Goal: Task Accomplishment & Management: Use online tool/utility

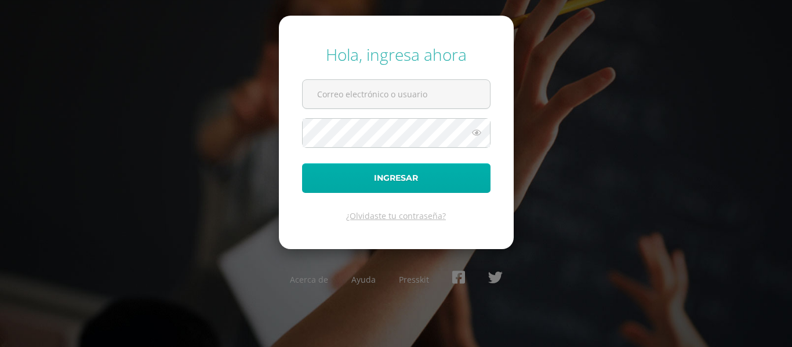
type input "lgarcia@donbosco.edu.gt"
click at [422, 173] on button "Ingresar" at bounding box center [396, 178] width 188 height 30
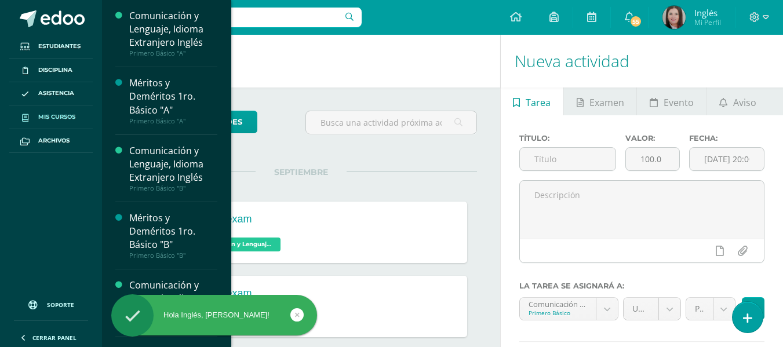
click at [64, 119] on span "Mis cursos" at bounding box center [56, 116] width 37 height 9
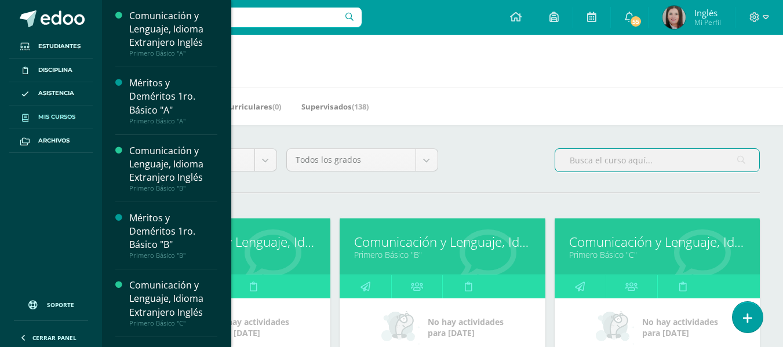
click at [592, 163] on input "text" at bounding box center [657, 160] width 204 height 23
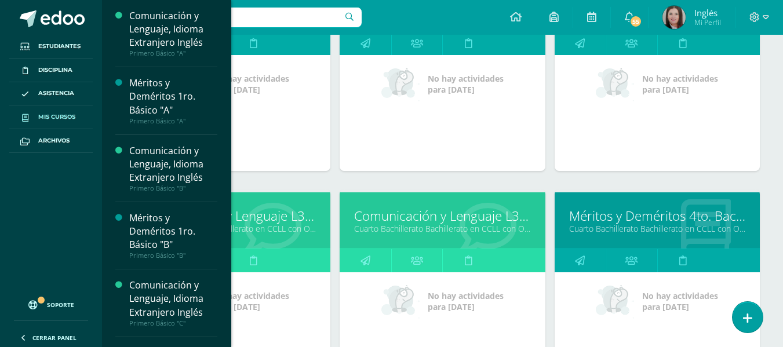
scroll to position [464, 0]
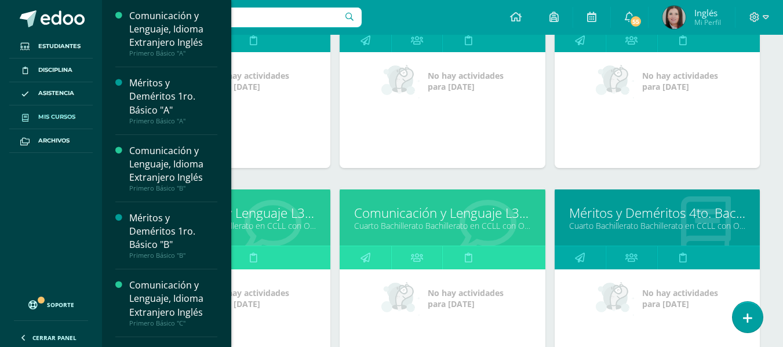
type input "cuarto bachillerato"
click at [398, 210] on link "Comunicación y Lenguaje L3 Inglés" at bounding box center [442, 213] width 176 height 18
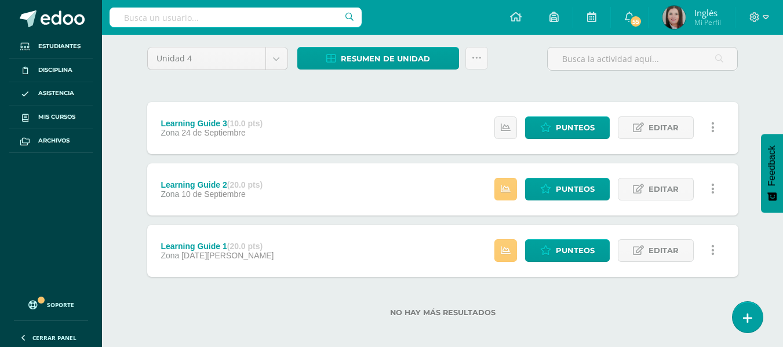
scroll to position [101, 0]
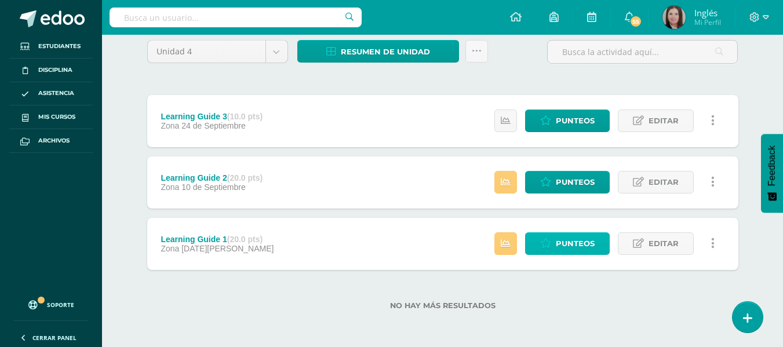
click at [578, 235] on span "Punteos" at bounding box center [575, 243] width 39 height 21
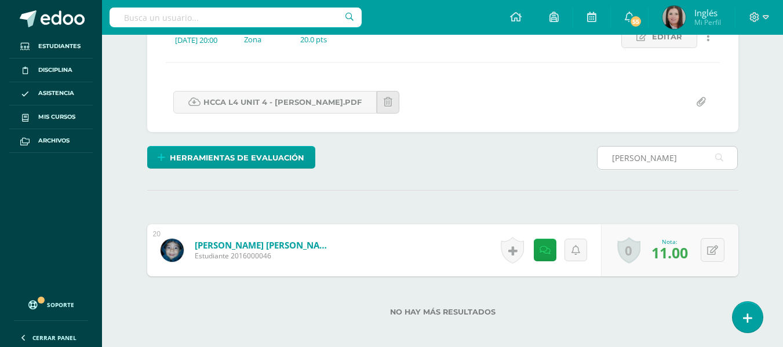
scroll to position [179, 0]
type input "perez"
click at [712, 249] on button at bounding box center [713, 250] width 24 height 24
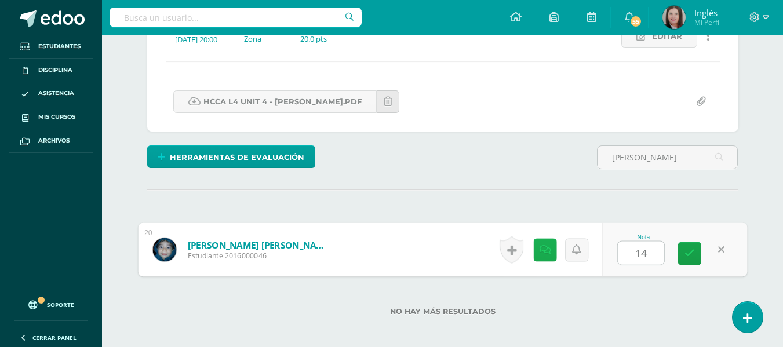
type input "14"
click at [547, 249] on icon at bounding box center [545, 250] width 12 height 10
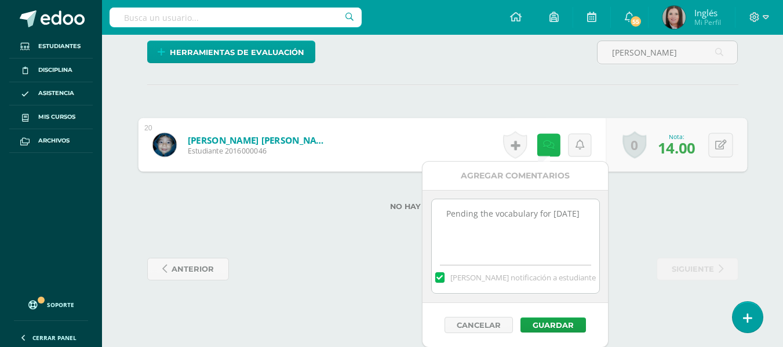
scroll to position [285, 0]
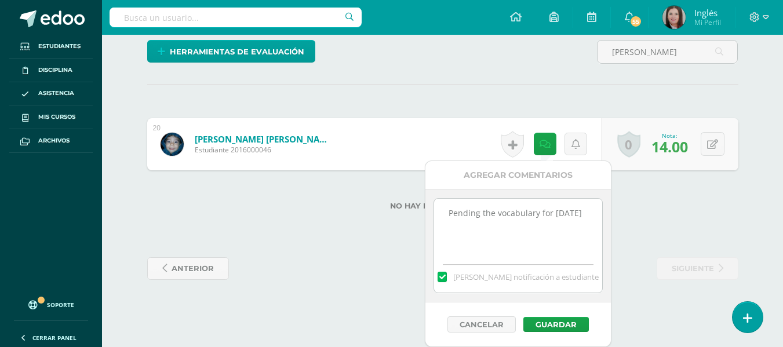
drag, startPoint x: 522, startPoint y: 230, endPoint x: 442, endPoint y: 212, distance: 82.7
click at [442, 212] on textarea "Pending the vocabulary for Friday, September 5th" at bounding box center [517, 228] width 167 height 58
type textarea "Vocabulary album lack of definitions and illustrations"
click at [548, 320] on button "Guardar" at bounding box center [555, 324] width 65 height 15
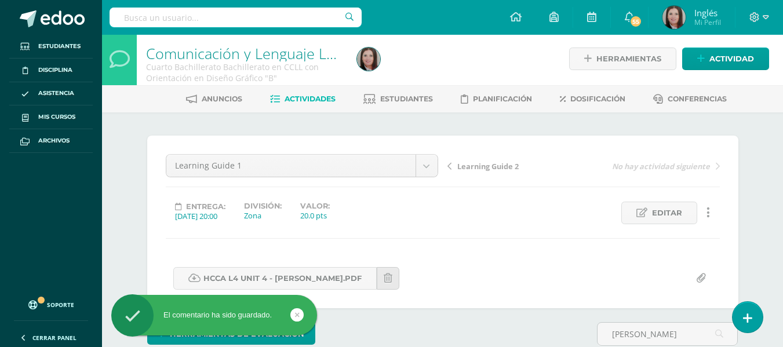
scroll to position [0, 0]
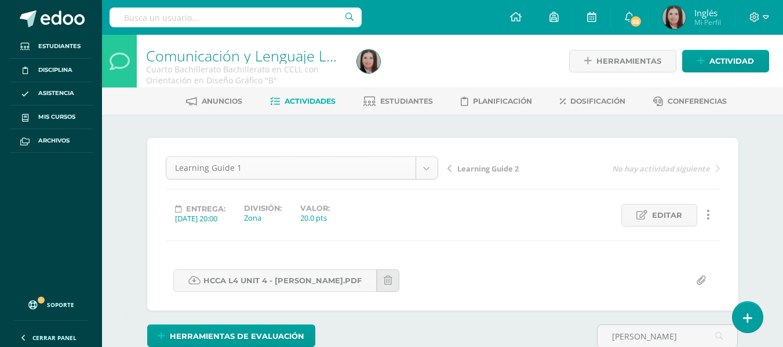
click at [360, 166] on body "El comentario ha sido guardado. Estudiantes Disciplina Asistencia Mis cursos Ar…" at bounding box center [391, 294] width 783 height 588
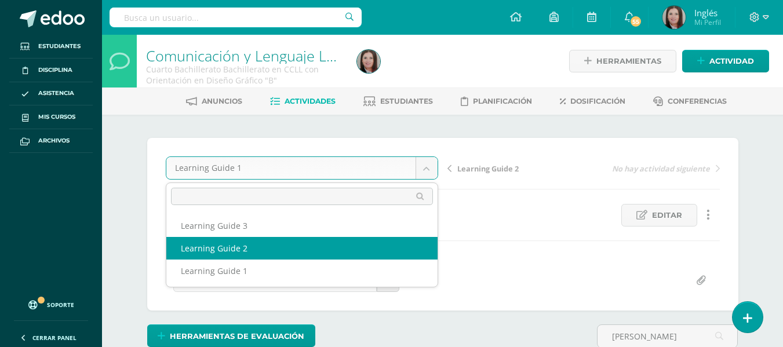
select select "/dashboard/teacher/grade-activity/179025/"
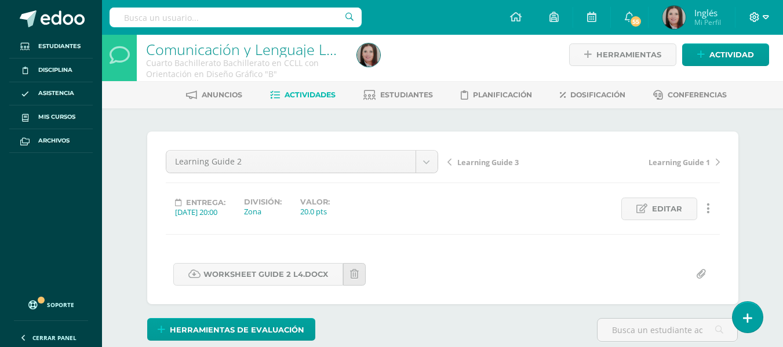
click at [756, 13] on icon at bounding box center [755, 17] width 10 height 10
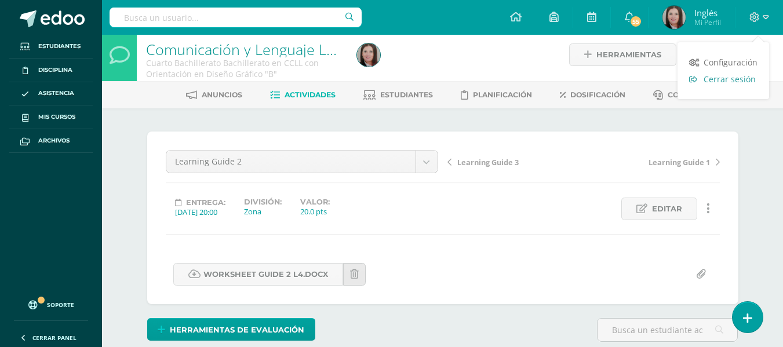
click at [719, 81] on span "Cerrar sesión" at bounding box center [730, 79] width 52 height 11
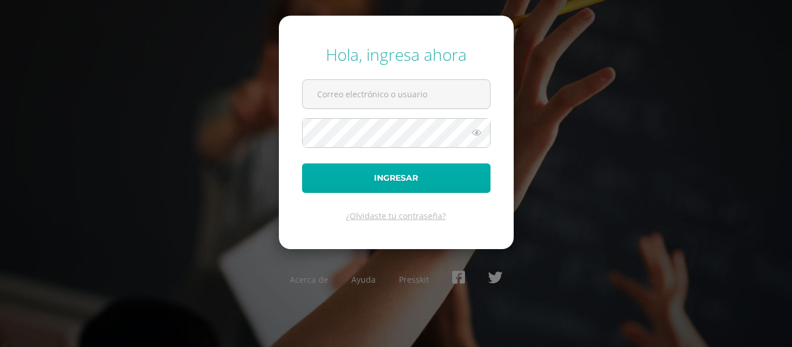
type input "[EMAIL_ADDRESS][DOMAIN_NAME]"
click at [418, 173] on button "Ingresar" at bounding box center [396, 178] width 188 height 30
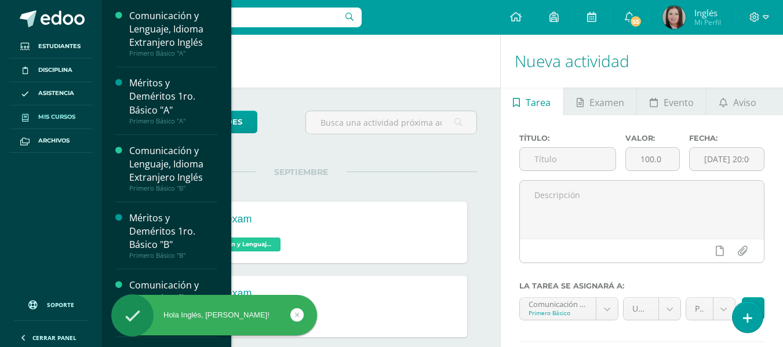
click at [54, 115] on span "Mis cursos" at bounding box center [56, 116] width 37 height 9
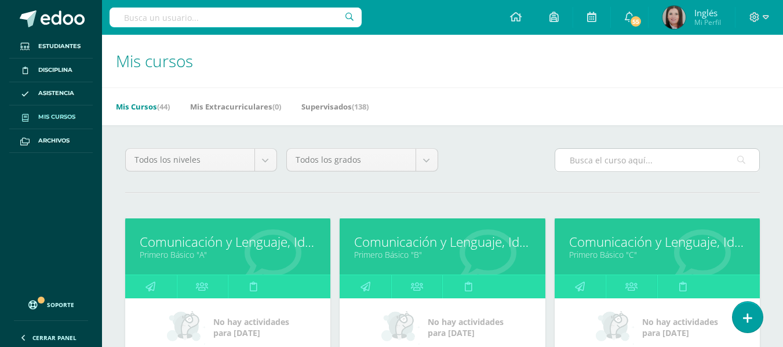
click at [594, 158] on input "text" at bounding box center [657, 160] width 204 height 23
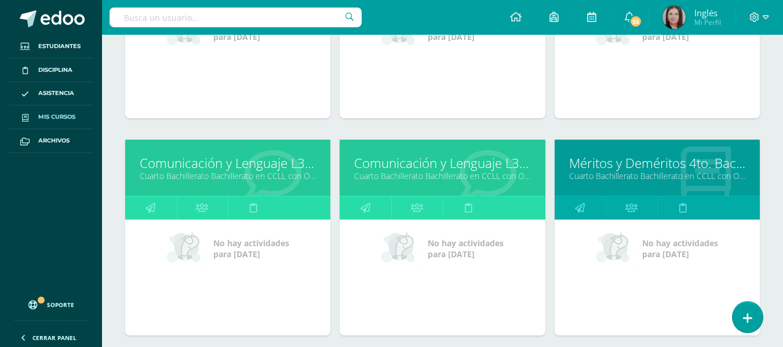
scroll to position [522, 0]
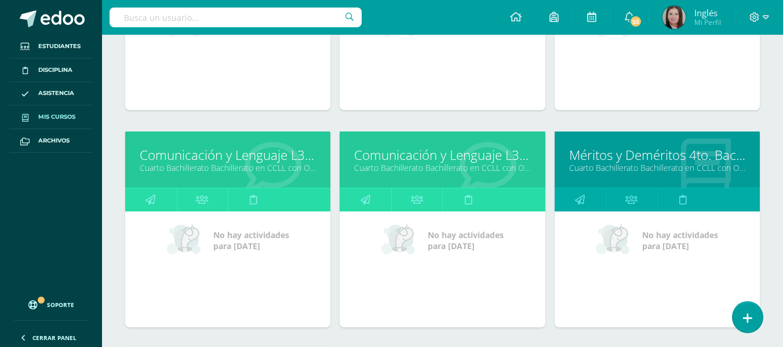
type input "cuarto bachillerato"
click at [434, 157] on link "Comunicación y Lenguaje L3 Inglés" at bounding box center [442, 155] width 176 height 18
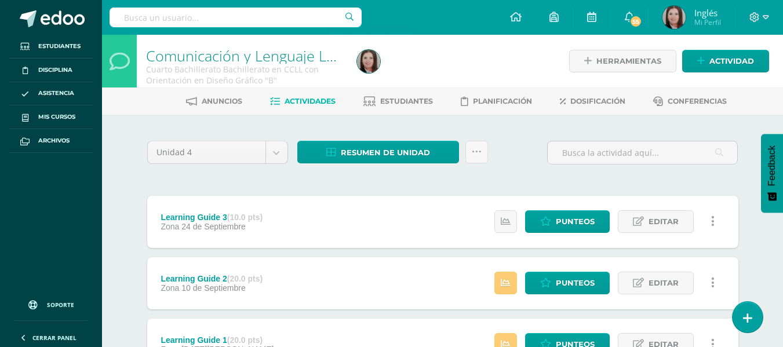
scroll to position [101, 0]
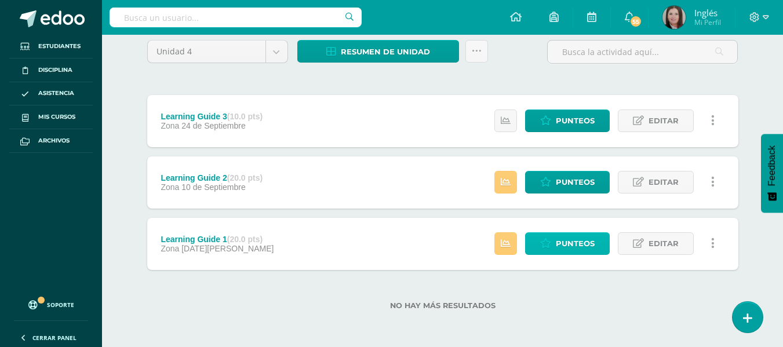
click at [561, 236] on span "Punteos" at bounding box center [575, 243] width 39 height 21
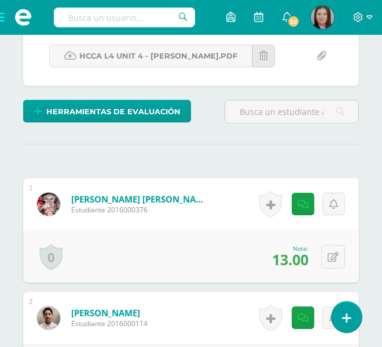
scroll to position [336, 0]
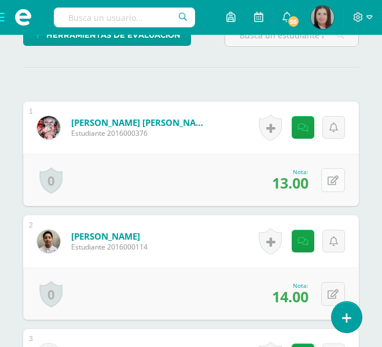
click at [341, 180] on button at bounding box center [334, 180] width 24 height 24
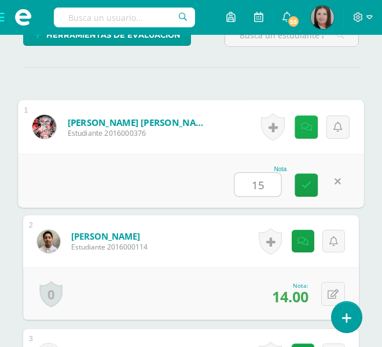
type input "15"
click at [305, 125] on icon at bounding box center [307, 127] width 12 height 10
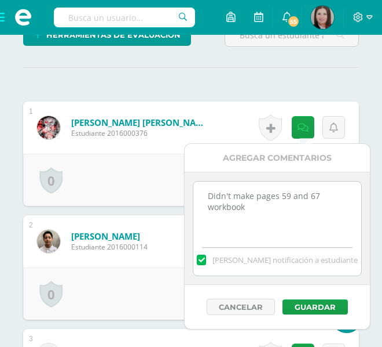
drag, startPoint x: 257, startPoint y: 210, endPoint x: 206, endPoint y: 196, distance: 53.4
click at [206, 196] on textarea "Didn't make pages 59 and 67 workbook" at bounding box center [277, 210] width 167 height 58
click at [246, 210] on textarea "Didn't make pages 59 and 67 workbook" at bounding box center [277, 210] width 167 height 58
drag, startPoint x: 254, startPoint y: 196, endPoint x: 189, endPoint y: 196, distance: 64.9
click at [189, 196] on div "Didn't make pages 59 and 67 workbook Mandar notificación a estudiante" at bounding box center [277, 228] width 185 height 113
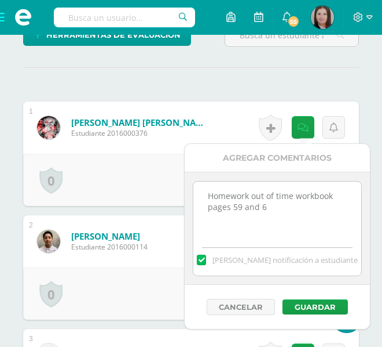
type textarea "Homework out of time workbook pages 59 and 67"
paste textarea
click at [300, 195] on textarea "Didn't make pages 59 and 67 workbook" at bounding box center [277, 210] width 167 height 58
click at [236, 199] on textarea "Didn't make pages 59 and 67 workbook" at bounding box center [277, 210] width 167 height 58
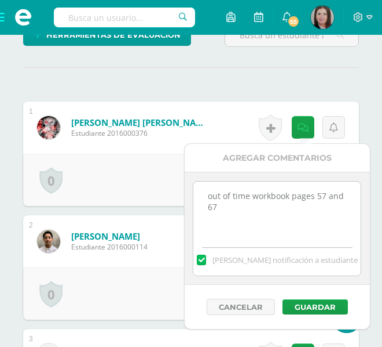
scroll to position [394, 0]
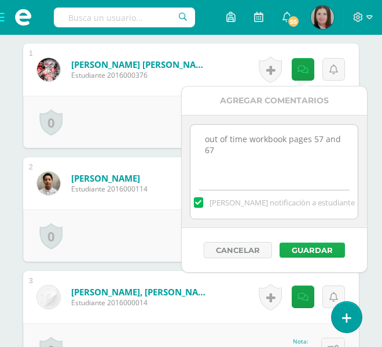
type textarea "out of time workbook pages 57 and 67"
click at [305, 247] on button "Guardar" at bounding box center [312, 249] width 65 height 15
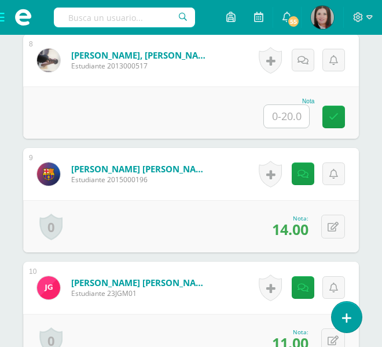
scroll to position [1263, 0]
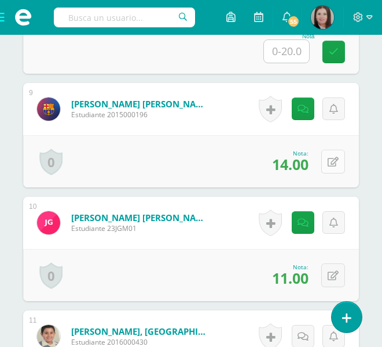
click at [330, 163] on icon at bounding box center [333, 162] width 11 height 10
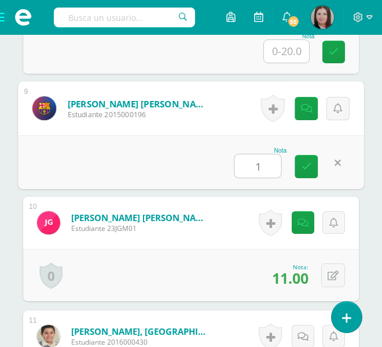
type input "16"
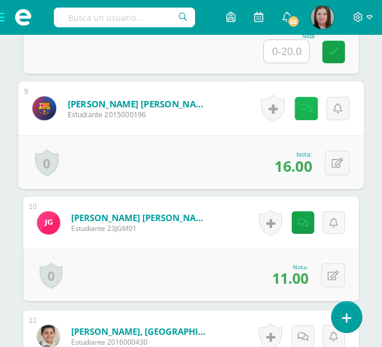
click at [304, 111] on icon at bounding box center [307, 108] width 12 height 10
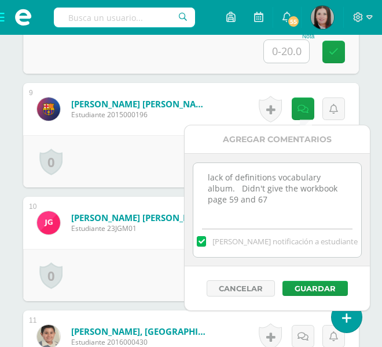
drag, startPoint x: 243, startPoint y: 196, endPoint x: 209, endPoint y: 189, distance: 34.3
click at [209, 189] on textarea "lack of definitions vocabulary album. Didn't give the workbook page 59 and 67" at bounding box center [277, 192] width 167 height 58
paste textarea "4"
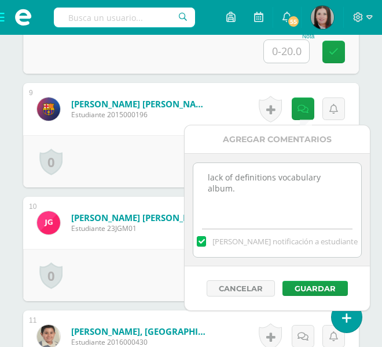
click at [220, 199] on textarea "lack of definitions vocabulary album. Didn't give the workbook page 59 and 67" at bounding box center [277, 192] width 167 height 58
click at [350, 177] on textarea "lack of definitions vocabulary album. Didn't give the workbook page 59 and 67" at bounding box center [277, 192] width 167 height 58
paste textarea "out of time workbook pages 57 and 67"
type textarea "lack of definitions vocabulary album. out of time workbook pages 57 and 67"
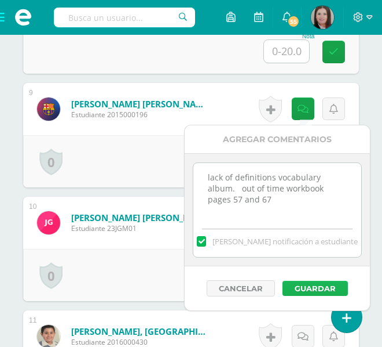
click at [320, 286] on button "Guardar" at bounding box center [315, 287] width 65 height 15
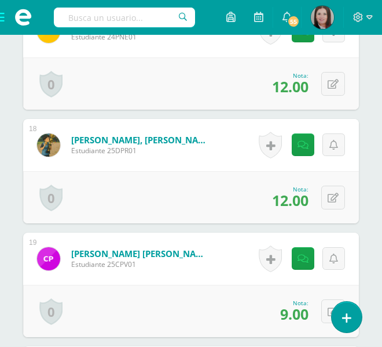
scroll to position [2364, 0]
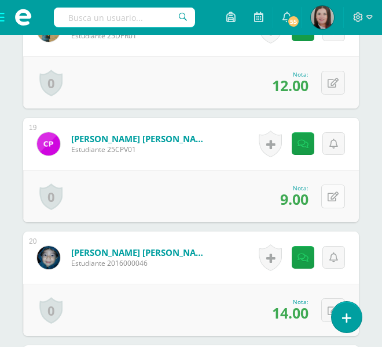
click at [334, 194] on icon at bounding box center [333, 197] width 11 height 10
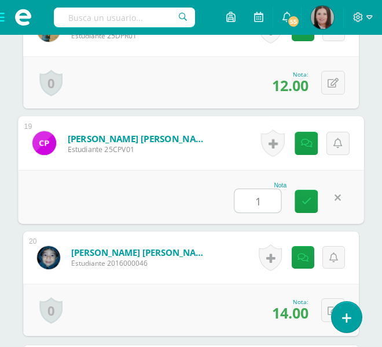
type input "11"
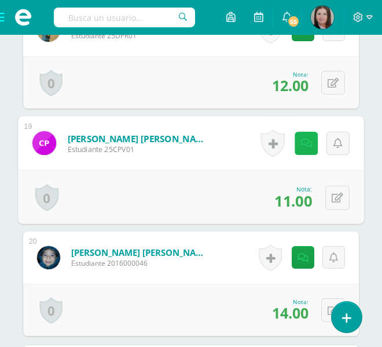
click at [303, 139] on icon at bounding box center [307, 143] width 12 height 10
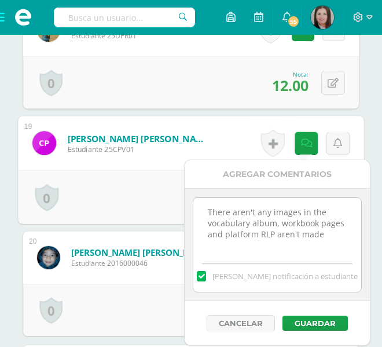
click at [225, 236] on textarea "There aren't any images in the vocabulary album, workbook pages and platform RL…" at bounding box center [277, 227] width 167 height 58
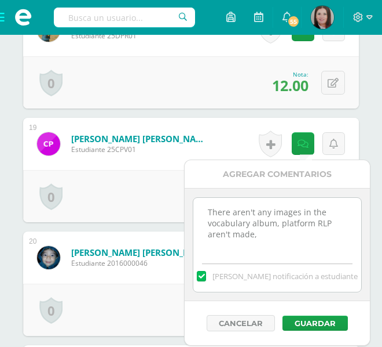
paste textarea "out of time workbook pages 57 and 67"
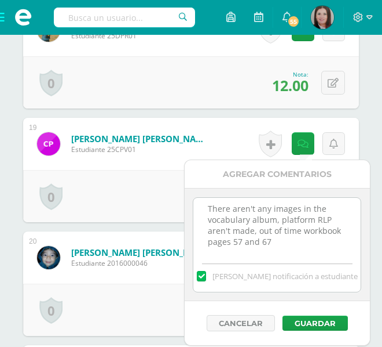
scroll to position [2422, 0]
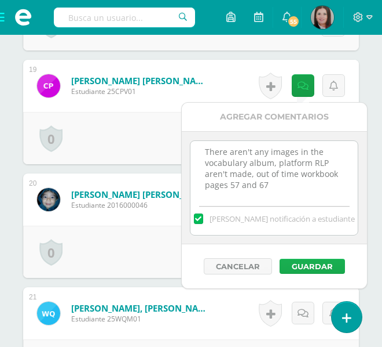
type textarea "There aren't any images in the vocabulary album, platform RLP aren't made, out …"
click at [307, 269] on button "Guardar" at bounding box center [312, 265] width 65 height 15
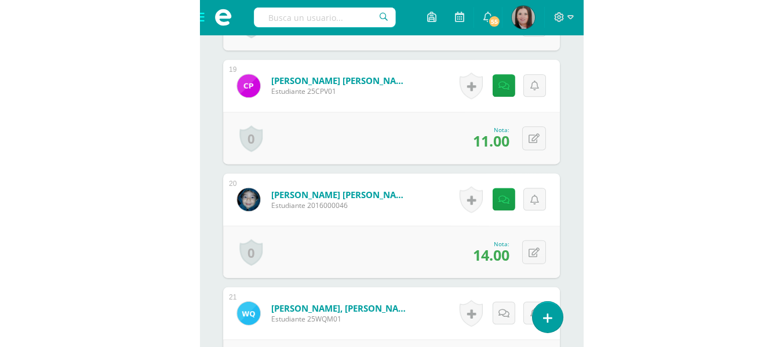
scroll to position [2206, 0]
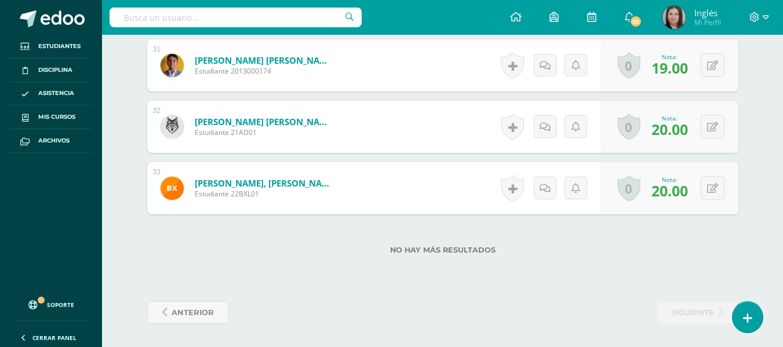
click at [768, 19] on div at bounding box center [759, 17] width 48 height 35
click at [767, 14] on icon at bounding box center [766, 17] width 6 height 10
click at [717, 79] on span "Cerrar sesión" at bounding box center [730, 79] width 52 height 11
